Goal: Transaction & Acquisition: Purchase product/service

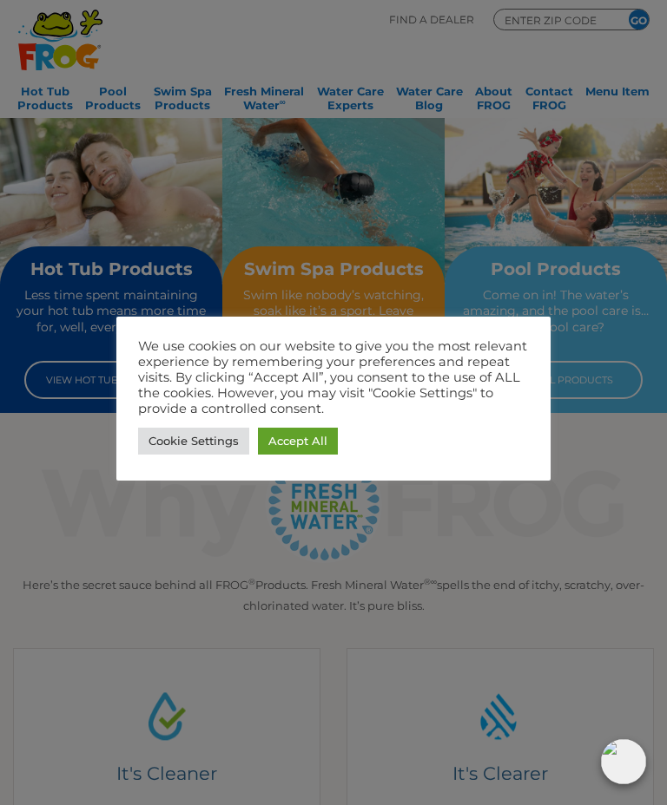
click at [194, 434] on link "Cookie Settings" at bounding box center [193, 441] width 111 height 27
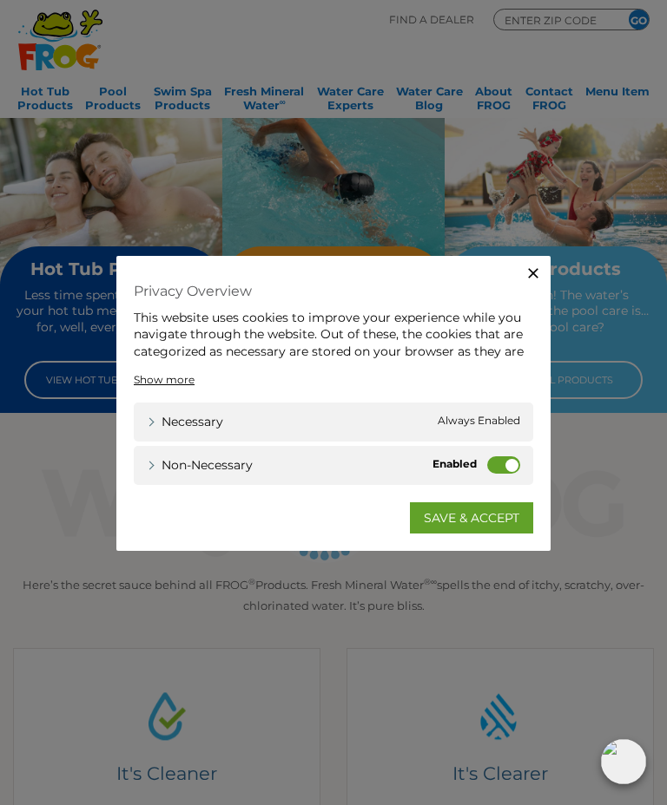
click at [492, 471] on label "Non-necessary" at bounding box center [503, 464] width 33 height 17
click at [0, 0] on input "Non-necessary" at bounding box center [0, 0] width 0 height 0
click at [499, 413] on span "Always Enabled" at bounding box center [478, 421] width 82 height 18
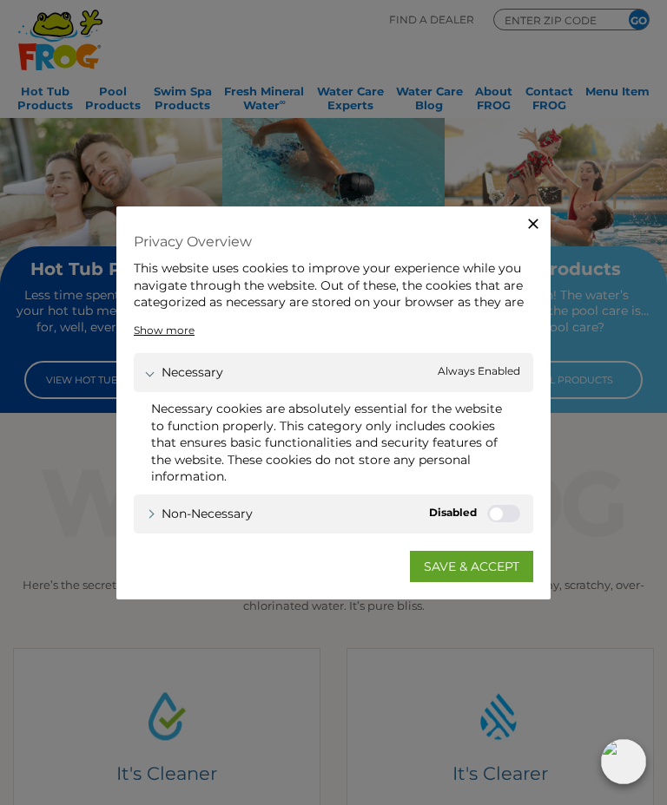
click at [470, 565] on link "SAVE & ACCEPT" at bounding box center [471, 565] width 123 height 31
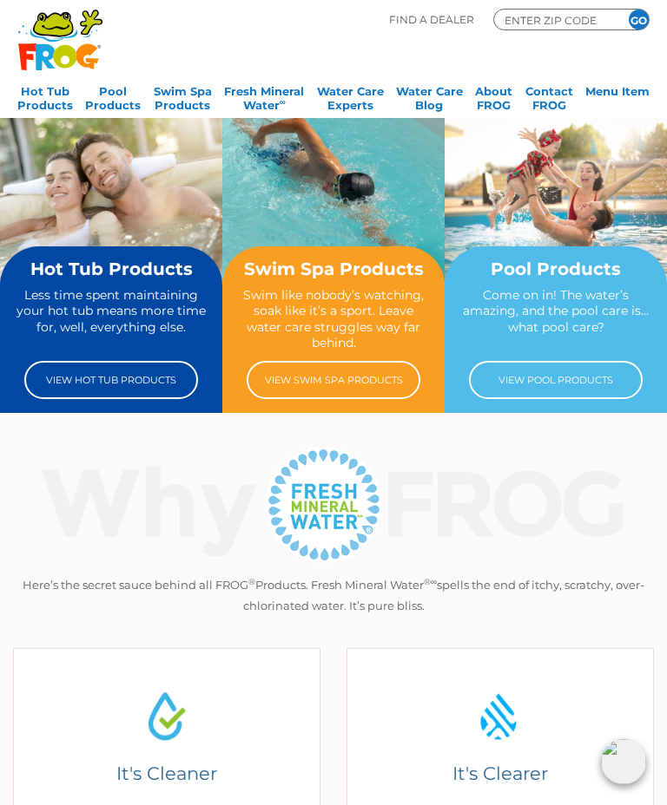
click at [94, 411] on div "Hot Tub Products Less time spent maintaining your hot tub means more time for, …" at bounding box center [111, 329] width 222 height 167
click at [67, 377] on link "View Hot Tub Products" at bounding box center [111, 380] width 174 height 38
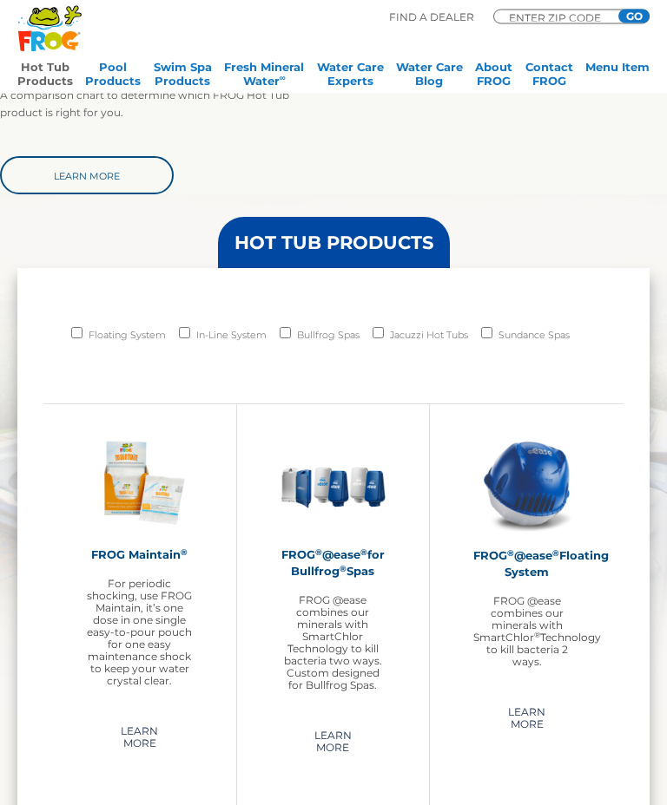
scroll to position [1021, 0]
click at [122, 668] on p "For periodic shocking, use FROG Maintain, it’s one dose in one single easy-to-p…" at bounding box center [140, 632] width 106 height 109
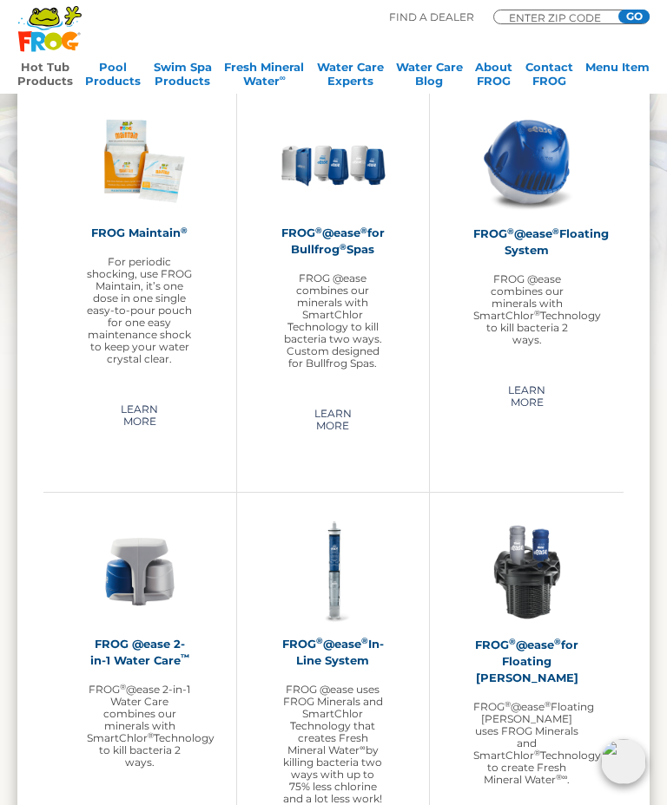
scroll to position [1342, 0]
click at [534, 392] on link "Learn More" at bounding box center [526, 398] width 107 height 40
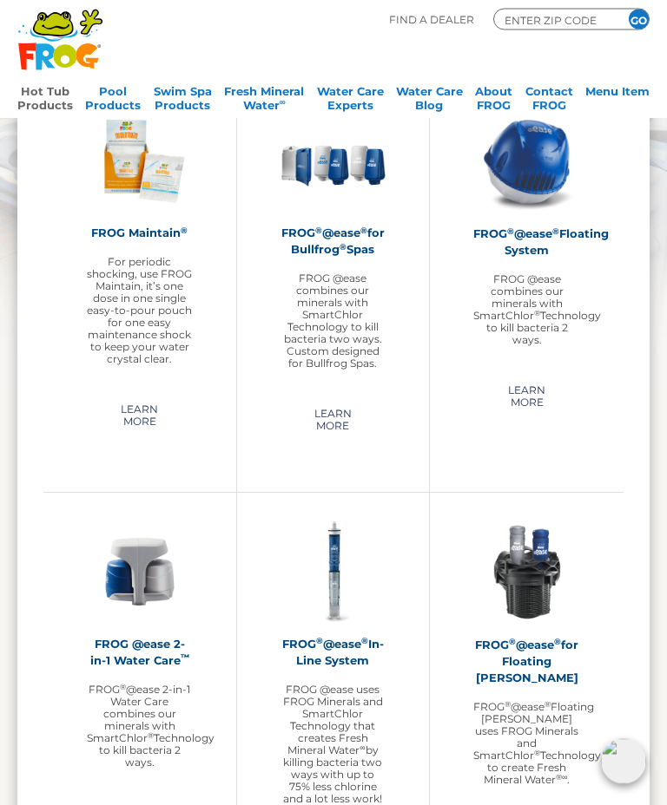
scroll to position [0, 0]
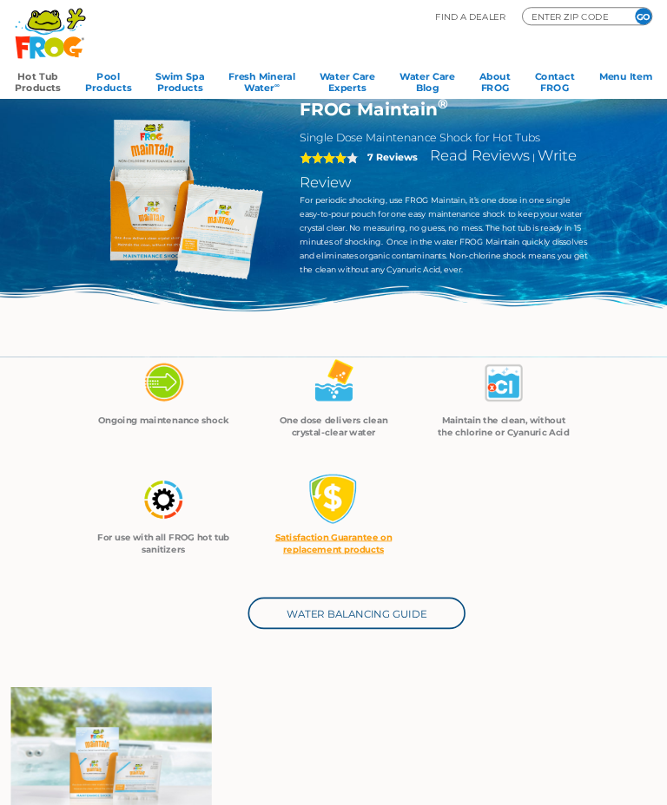
scroll to position [0, 66]
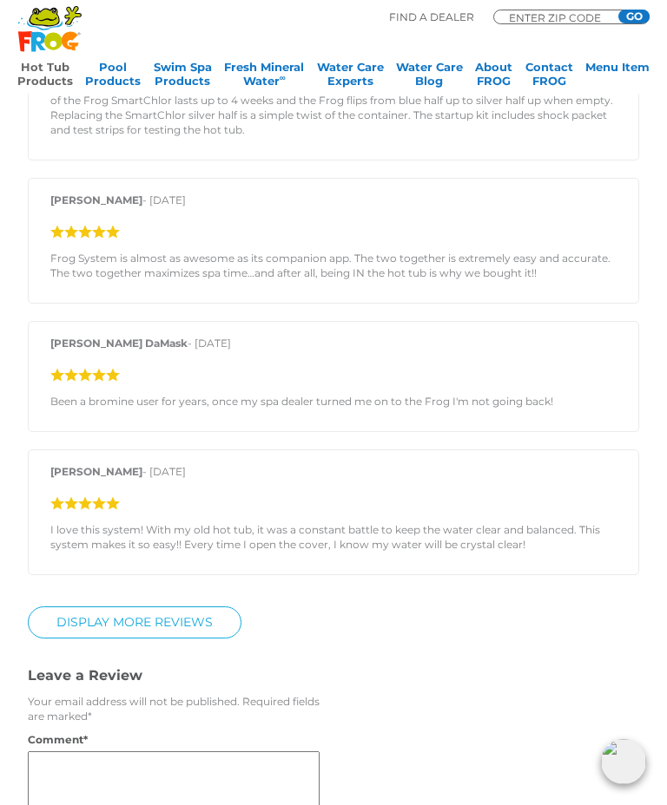
scroll to position [2197, 0]
